Goal: Information Seeking & Learning: Learn about a topic

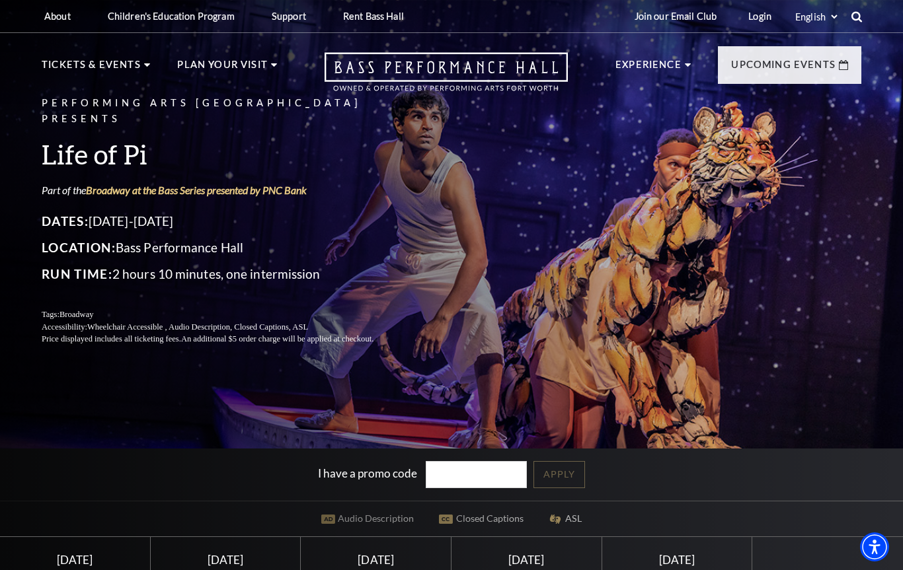
click at [857, 20] on use at bounding box center [856, 16] width 11 height 11
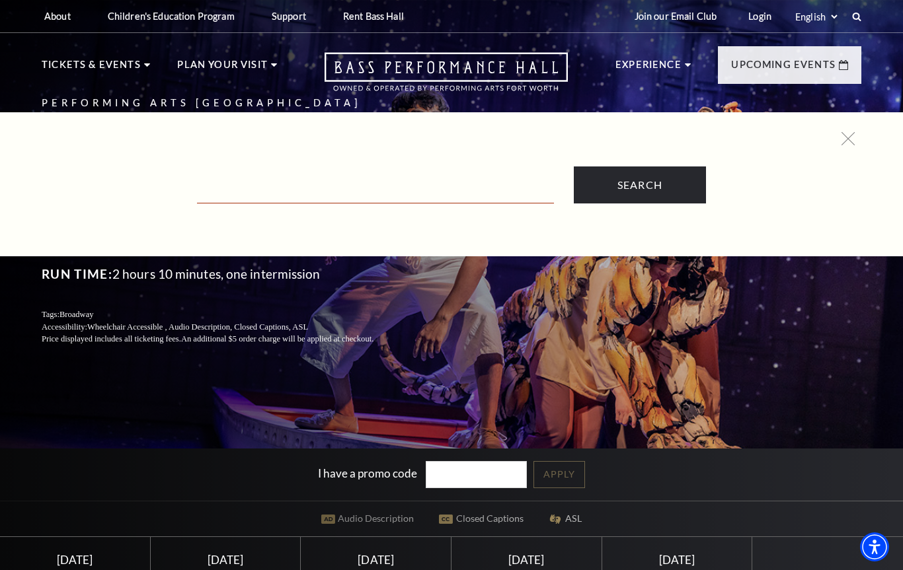
click at [423, 189] on input "Text field" at bounding box center [375, 189] width 357 height 27
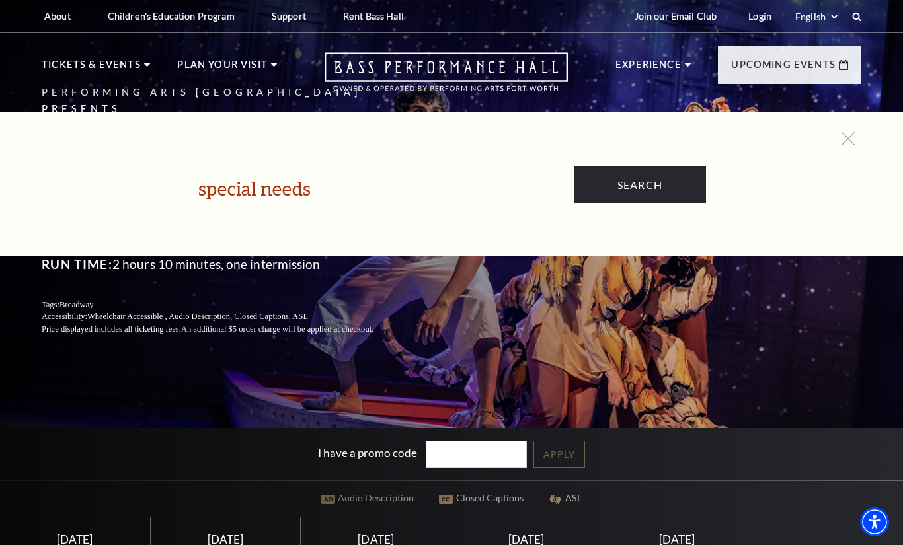
type input "special needs"
click at [639, 186] on input "Search" at bounding box center [640, 185] width 132 height 37
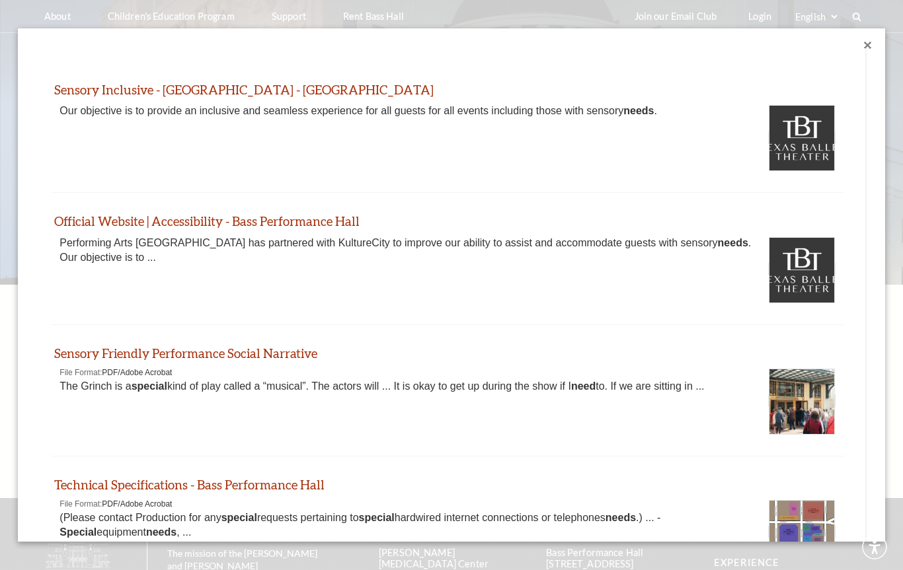
click at [641, 195] on div at bounding box center [451, 370] width 903 height 741
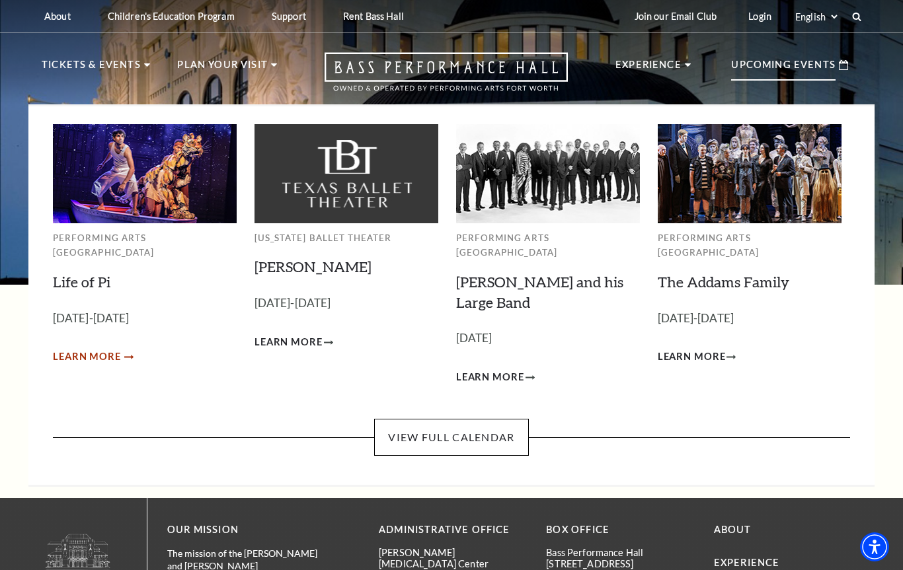
click at [85, 349] on span "Learn More" at bounding box center [87, 357] width 68 height 17
